Goal: Information Seeking & Learning: Learn about a topic

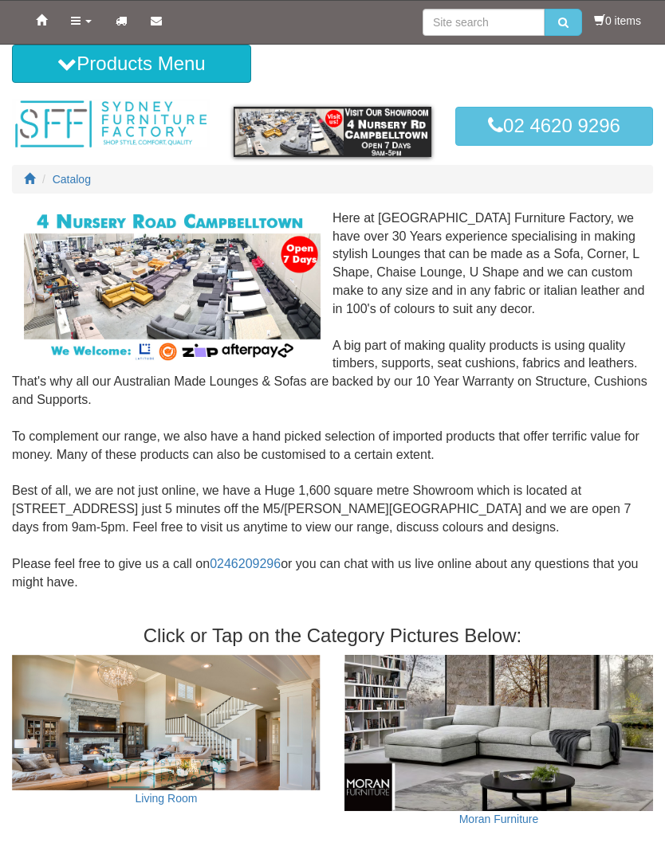
click at [85, 24] on link "Products" at bounding box center [81, 21] width 45 height 40
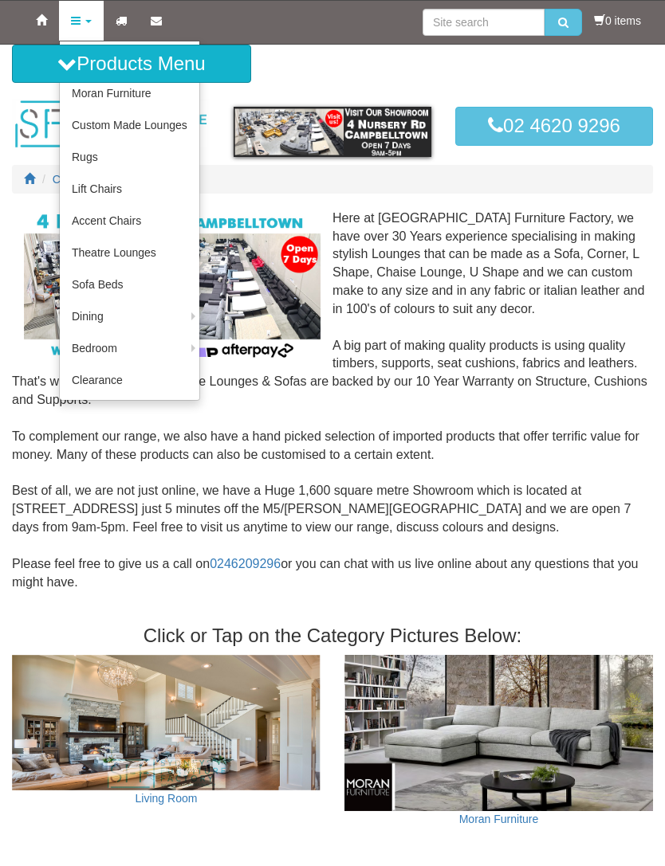
click at [607, 431] on div "Here at Sydney Furniture Factory, we have over 30 Years experience specialising…" at bounding box center [332, 410] width 641 height 401
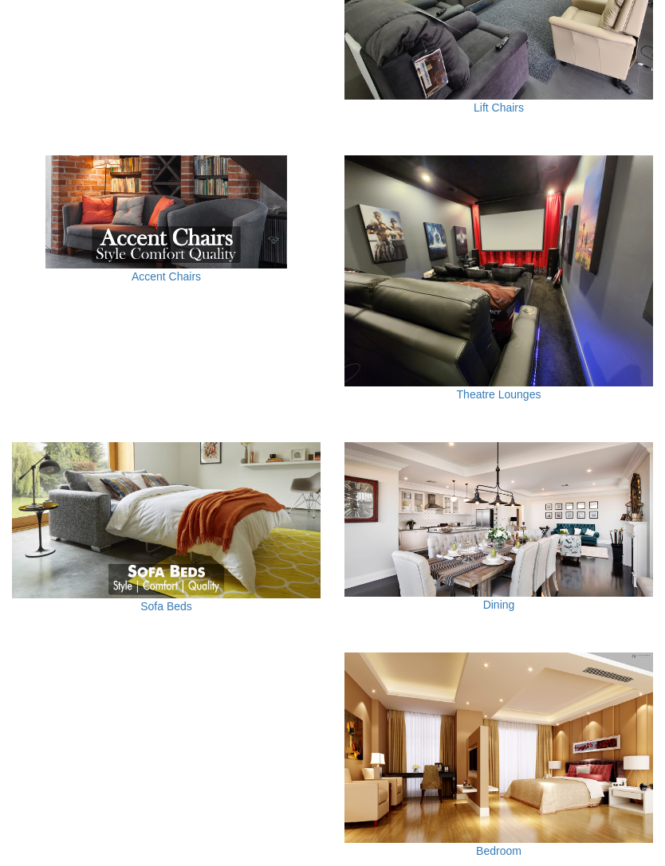
scroll to position [1103, 0]
click at [523, 389] on link "Theatre Lounges" at bounding box center [499, 395] width 84 height 13
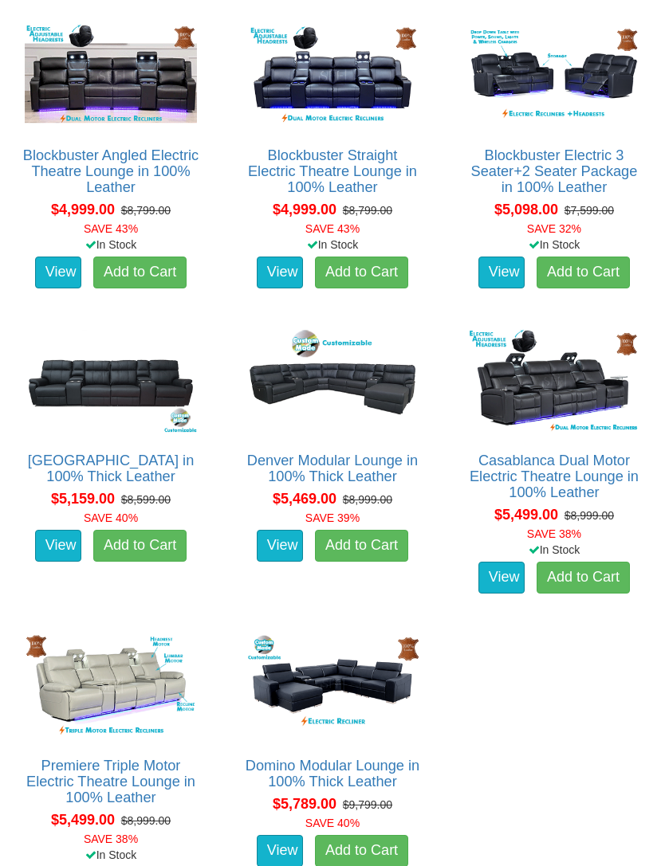
scroll to position [4406, 0]
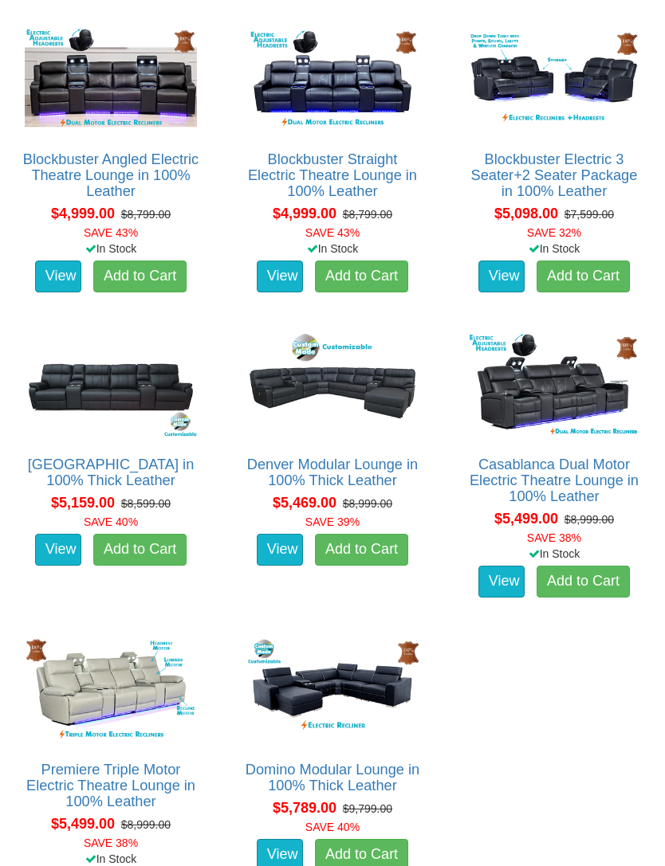
click at [469, 485] on link "Casablanca Dual Motor Electric Theatre Lounge in 100% Leather" at bounding box center [553, 482] width 169 height 48
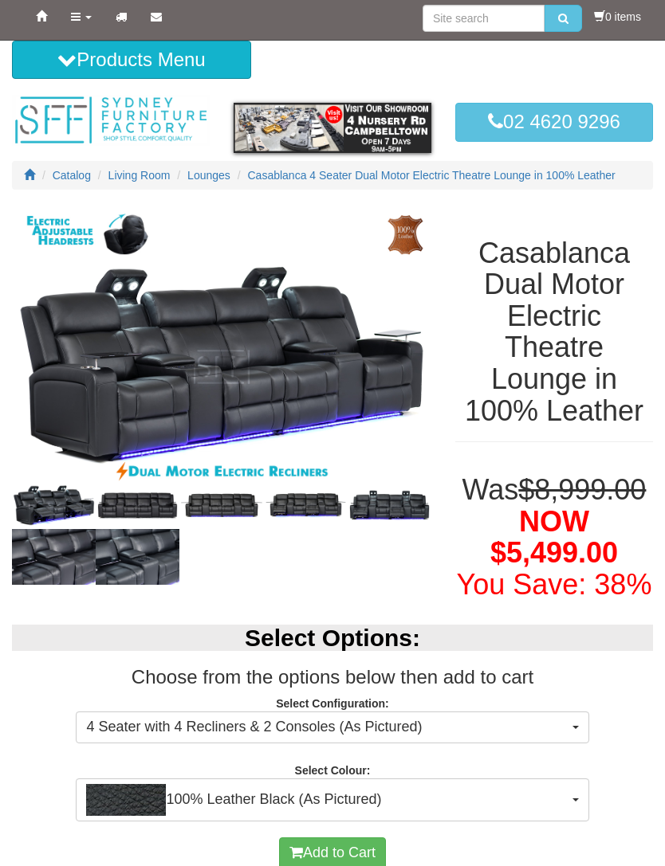
scroll to position [4, 0]
click at [122, 506] on img at bounding box center [138, 506] width 84 height 42
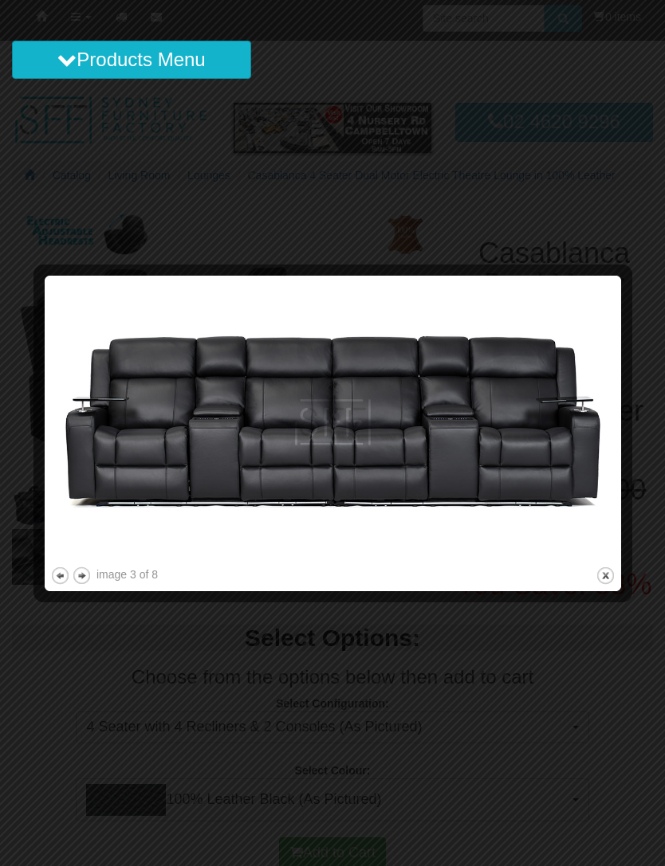
click at [84, 582] on button "next" at bounding box center [82, 576] width 20 height 20
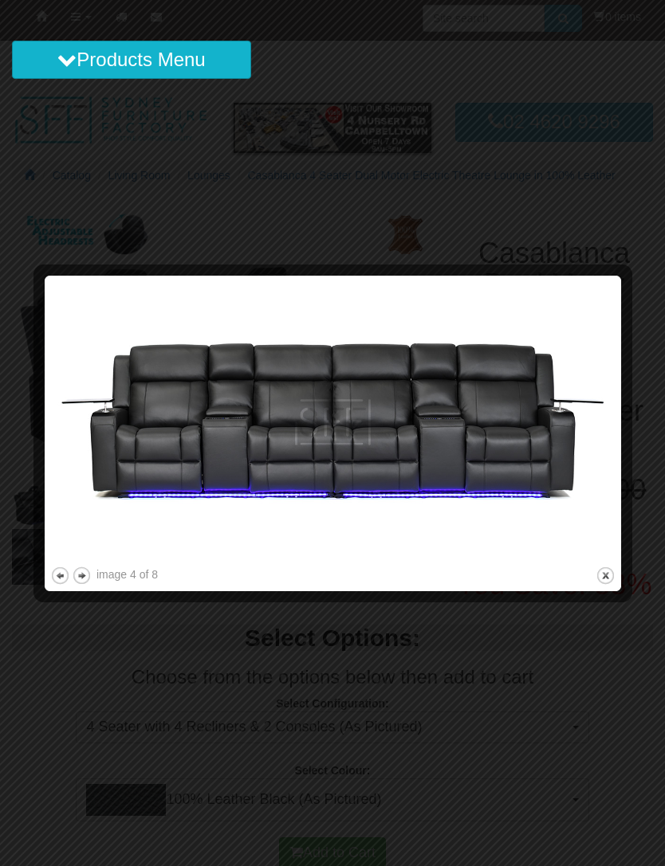
click at [82, 580] on button "next" at bounding box center [82, 576] width 20 height 20
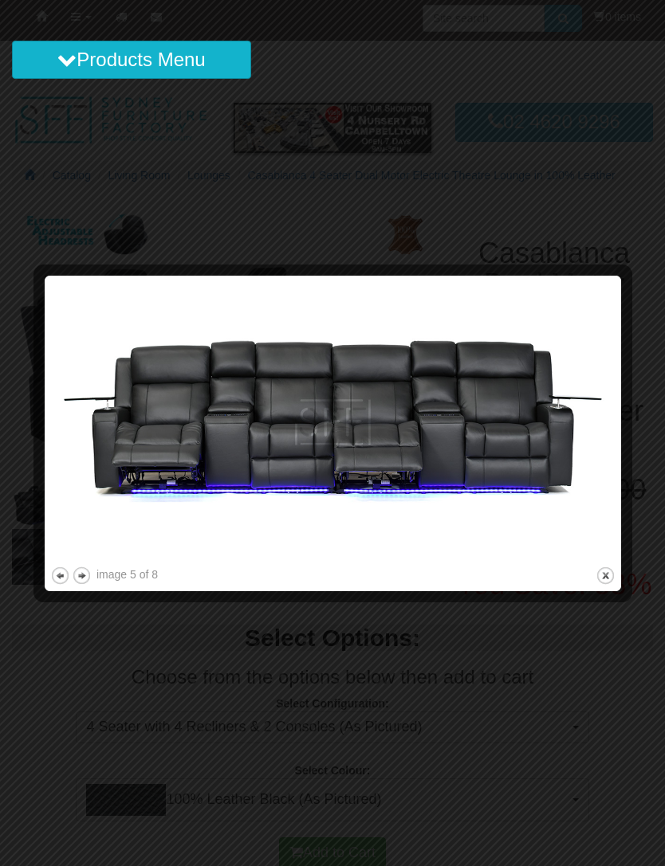
click at [83, 581] on button "next" at bounding box center [82, 576] width 20 height 20
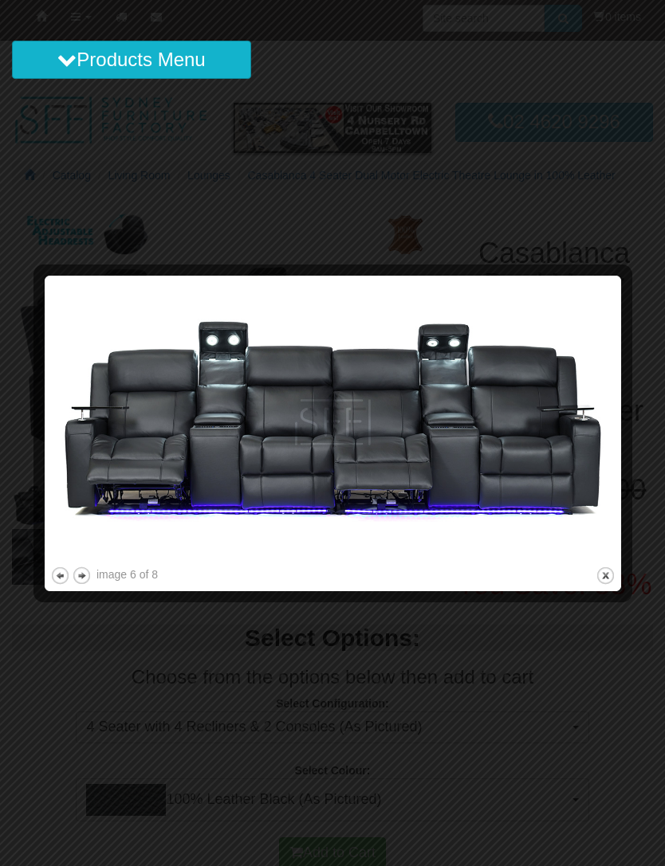
click at [81, 580] on button "next" at bounding box center [82, 576] width 20 height 20
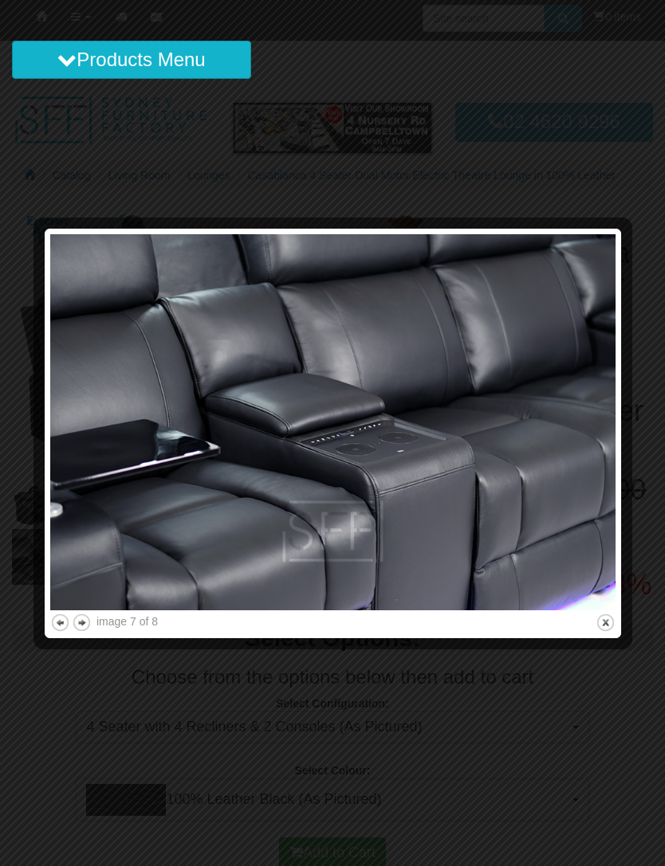
click at [79, 619] on button "next" at bounding box center [82, 623] width 20 height 20
click at [50, 620] on button "previous" at bounding box center [60, 623] width 20 height 20
click at [82, 623] on button "next" at bounding box center [82, 623] width 20 height 20
click at [81, 623] on button "next" at bounding box center [82, 623] width 20 height 20
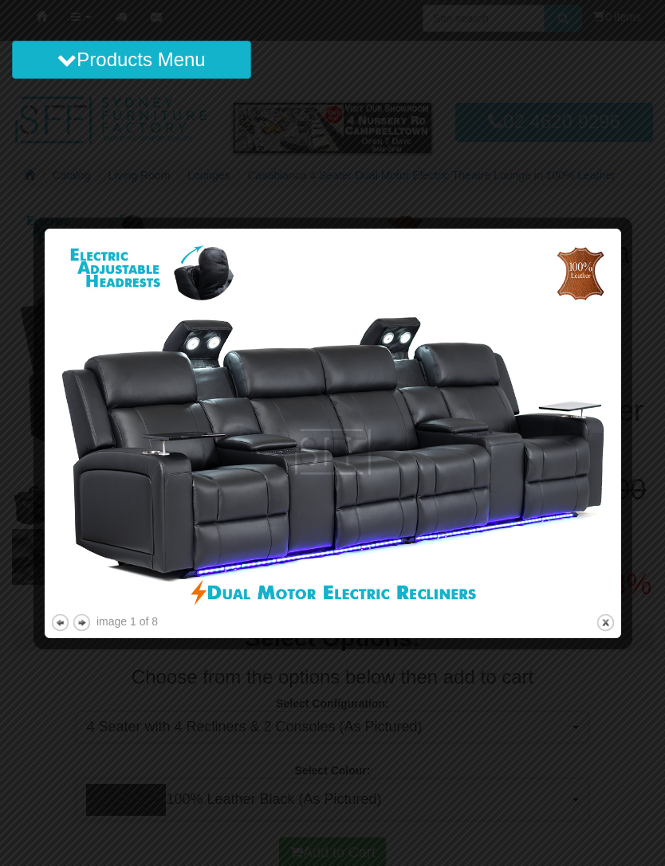
scroll to position [0, 0]
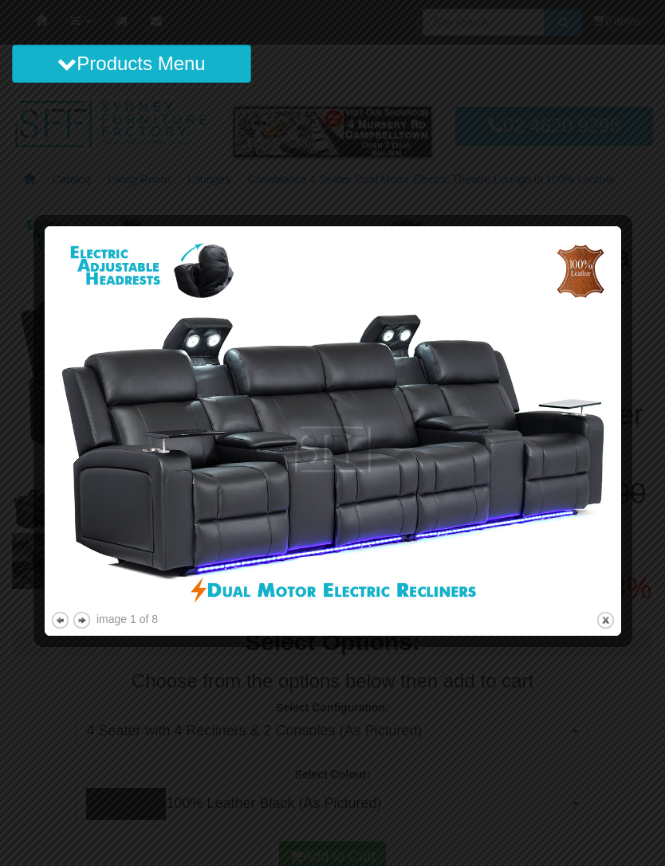
click at [614, 623] on button "close" at bounding box center [605, 621] width 20 height 20
